Goal: Check status: Check status

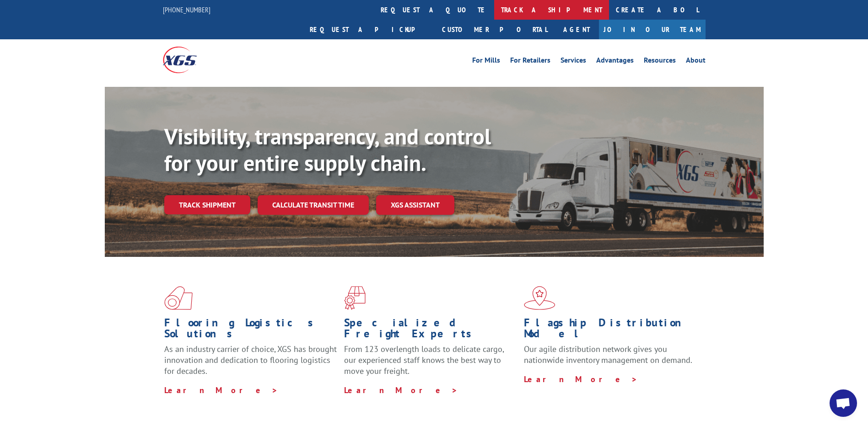
click at [494, 9] on link "track a shipment" at bounding box center [551, 10] width 115 height 20
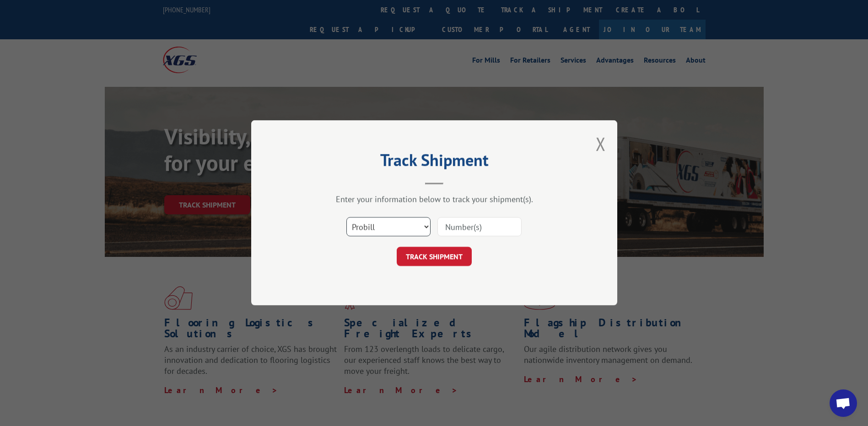
click at [393, 226] on select "Select category... Probill BOL PO" at bounding box center [388, 227] width 84 height 19
select select "po"
click at [346, 218] on select "Select category... Probill BOL PO" at bounding box center [388, 227] width 84 height 19
click at [478, 225] on input at bounding box center [479, 227] width 84 height 19
paste input "61536991"
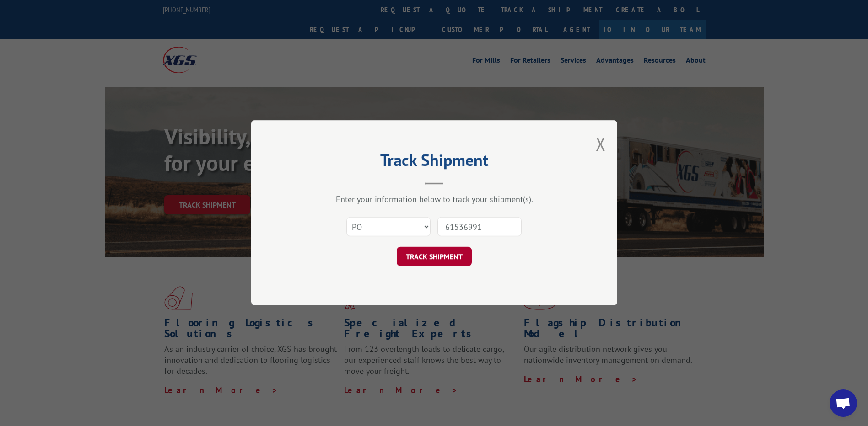
type input "61536991"
click at [428, 254] on button "TRACK SHIPMENT" at bounding box center [434, 256] width 75 height 19
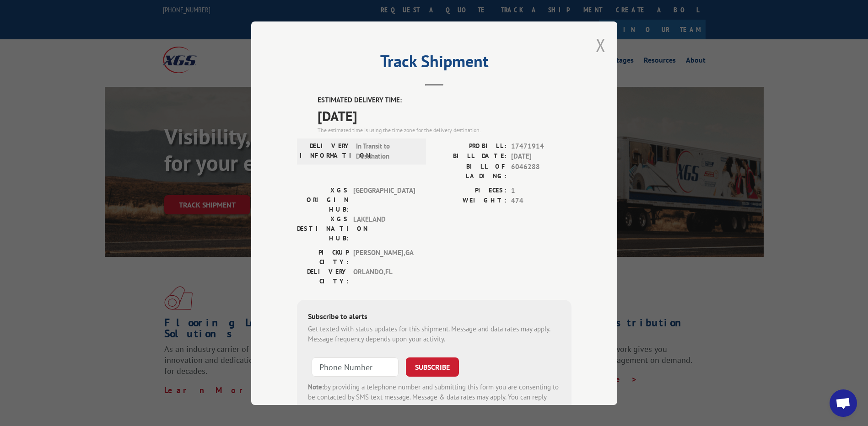
click at [597, 43] on button "Close modal" at bounding box center [601, 45] width 10 height 24
